Goal: Task Accomplishment & Management: Manage account settings

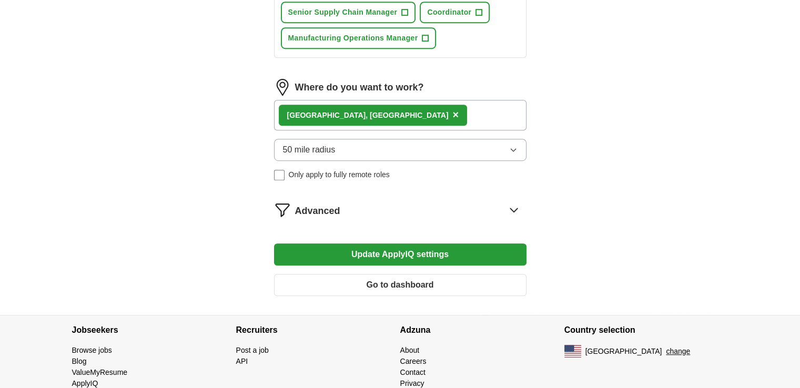
scroll to position [631, 0]
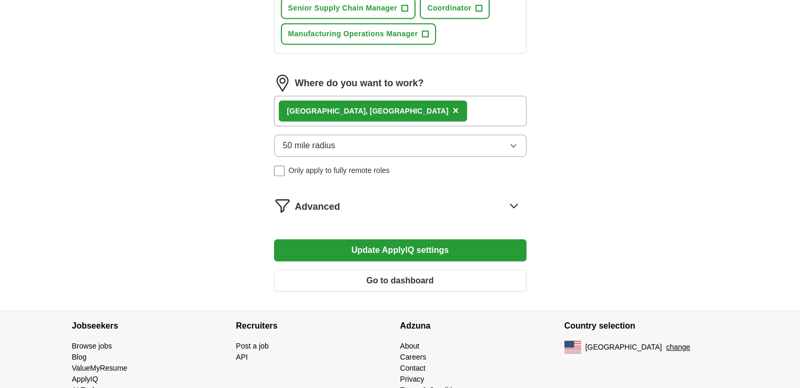
click at [511, 204] on icon at bounding box center [513, 206] width 7 height 4
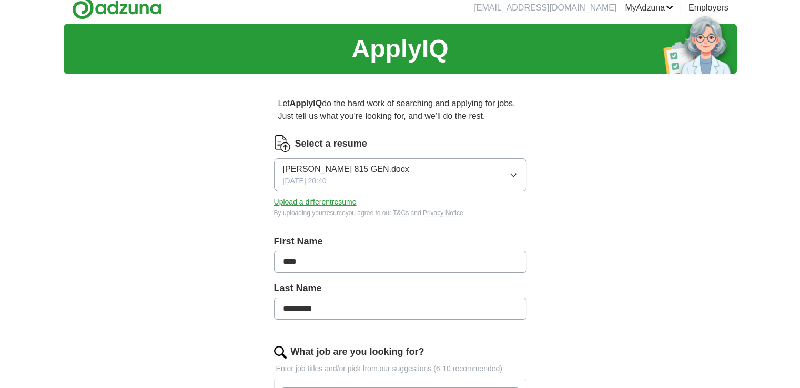
scroll to position [0, 0]
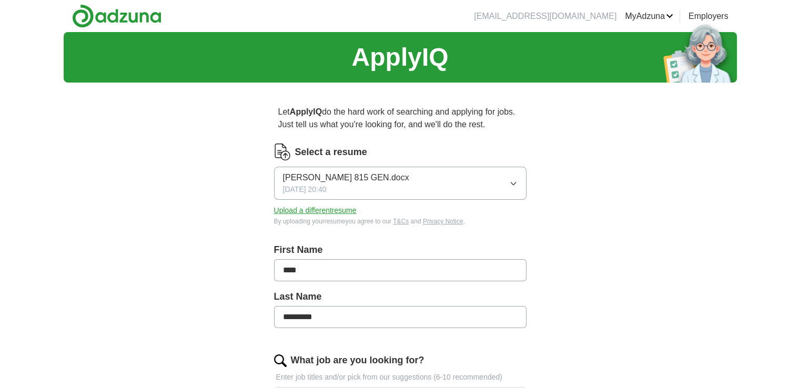
click at [0, 0] on link "Preferences" at bounding box center [0, 0] width 0 height 0
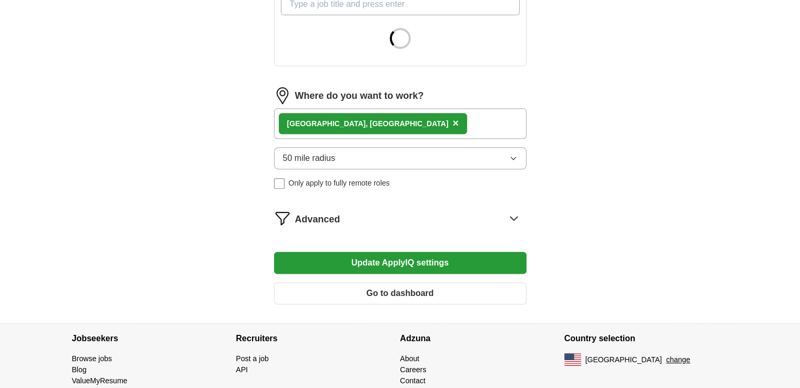
scroll to position [443, 0]
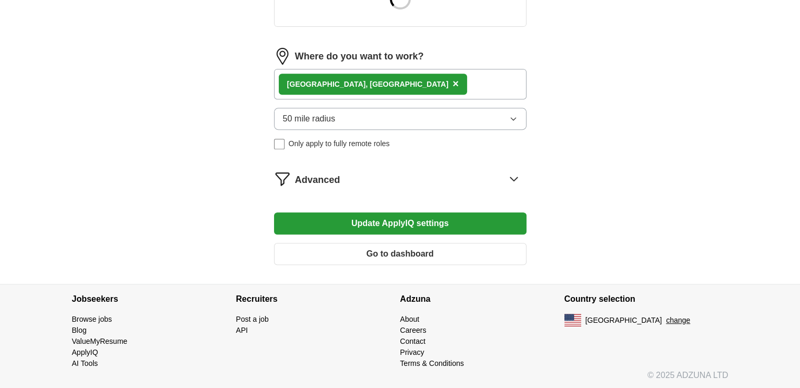
click at [516, 178] on icon at bounding box center [514, 178] width 17 height 17
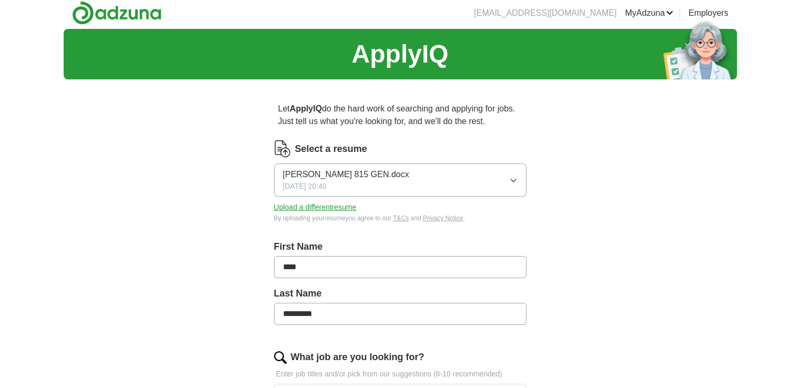
scroll to position [0, 0]
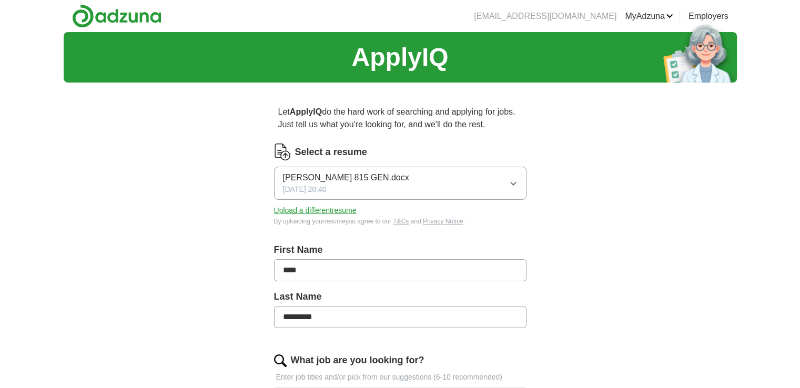
click at [0, 0] on link "Preferences" at bounding box center [0, 0] width 0 height 0
click at [0, 0] on link "Favorites" at bounding box center [0, 0] width 0 height 0
